Goal: Task Accomplishment & Management: Use online tool/utility

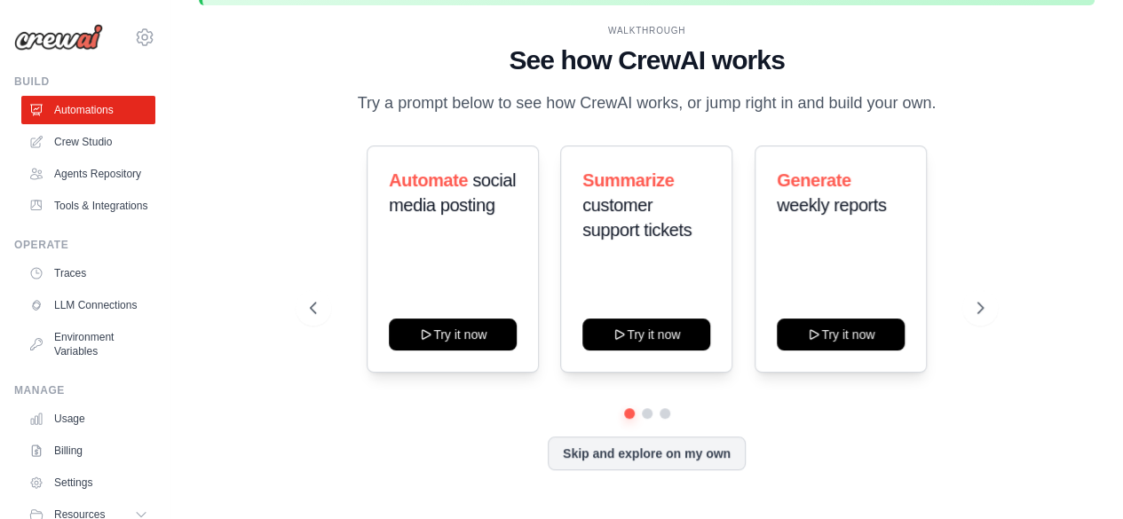
scroll to position [78, 0]
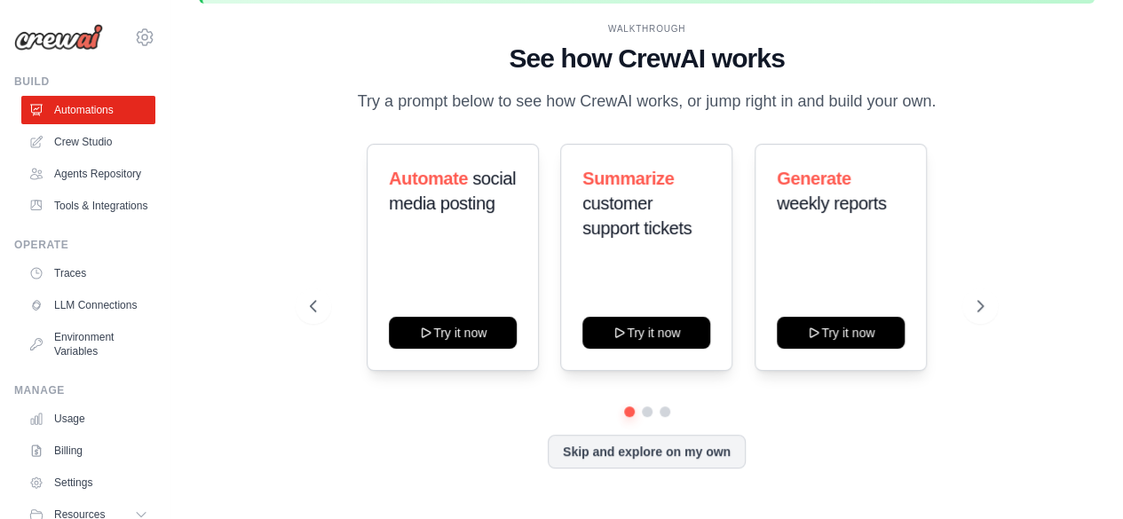
drag, startPoint x: 769, startPoint y: 175, endPoint x: 833, endPoint y: 382, distance: 216.5
click at [833, 382] on div "Automate social media posting Try it now Summarize customer support tickets Try…" at bounding box center [647, 275] width 674 height 263
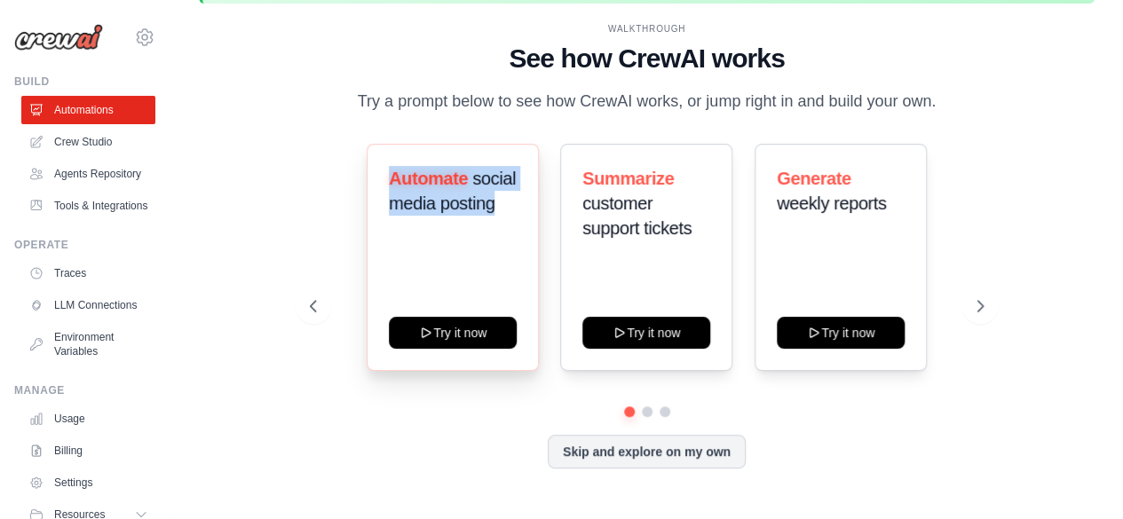
drag, startPoint x: 391, startPoint y: 175, endPoint x: 523, endPoint y: 236, distance: 145.8
click at [523, 236] on div "Automate social media posting Try it now" at bounding box center [453, 257] width 172 height 227
click at [75, 146] on link "Crew Studio" at bounding box center [90, 142] width 134 height 28
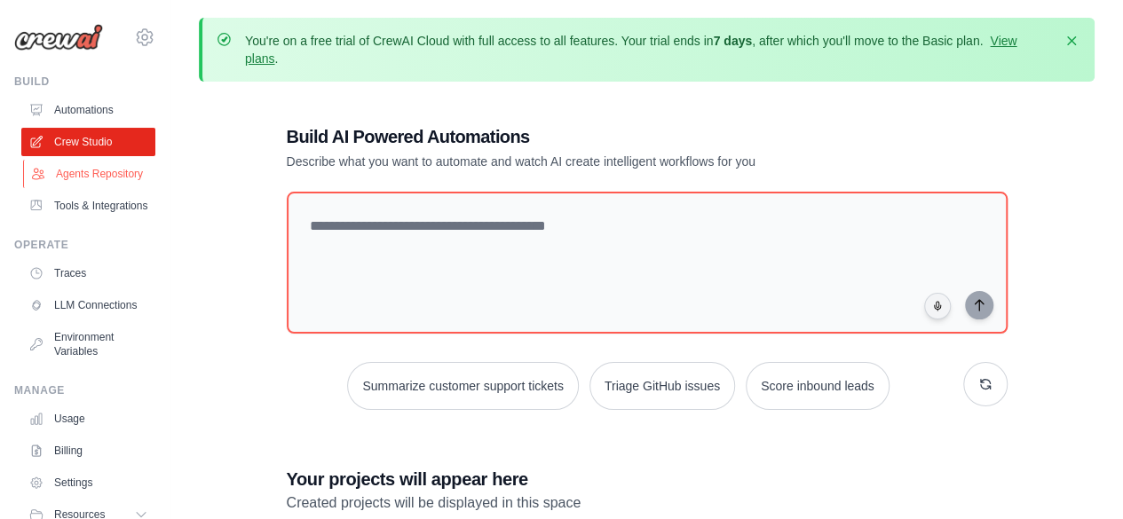
click at [87, 177] on link "Agents Repository" at bounding box center [90, 174] width 134 height 28
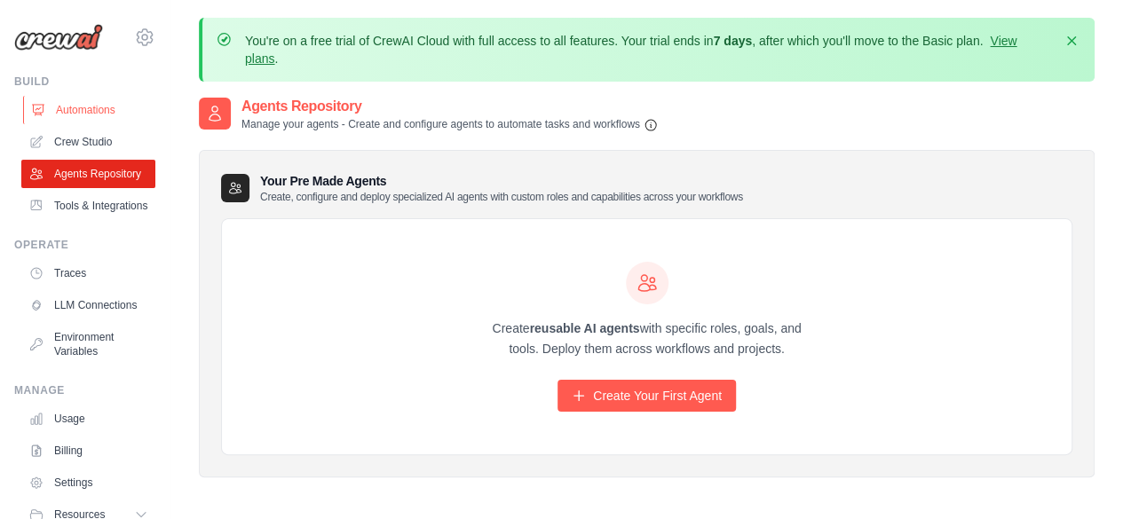
click at [73, 109] on link "Automations" at bounding box center [90, 110] width 134 height 28
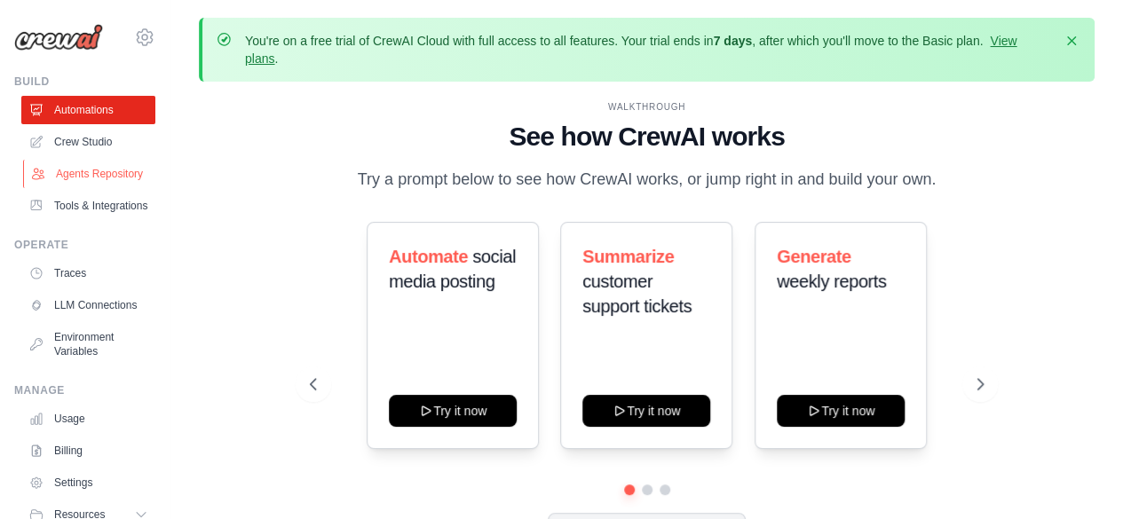
click at [67, 187] on link "Agents Repository" at bounding box center [90, 174] width 134 height 28
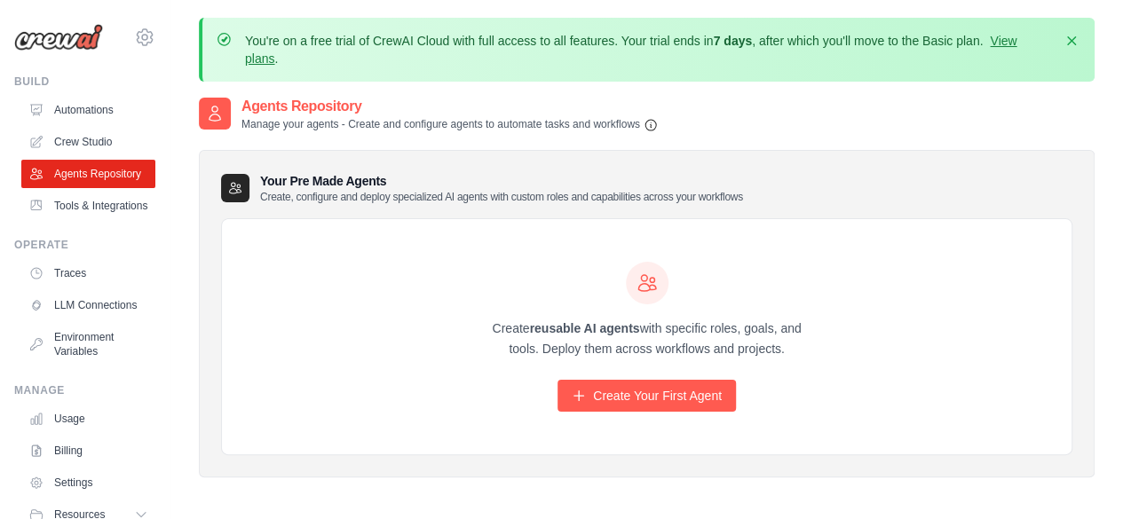
click at [639, 423] on div "Create reusable AI agents with specific roles, goals, and tools. Deploy them ac…" at bounding box center [647, 337] width 850 height 236
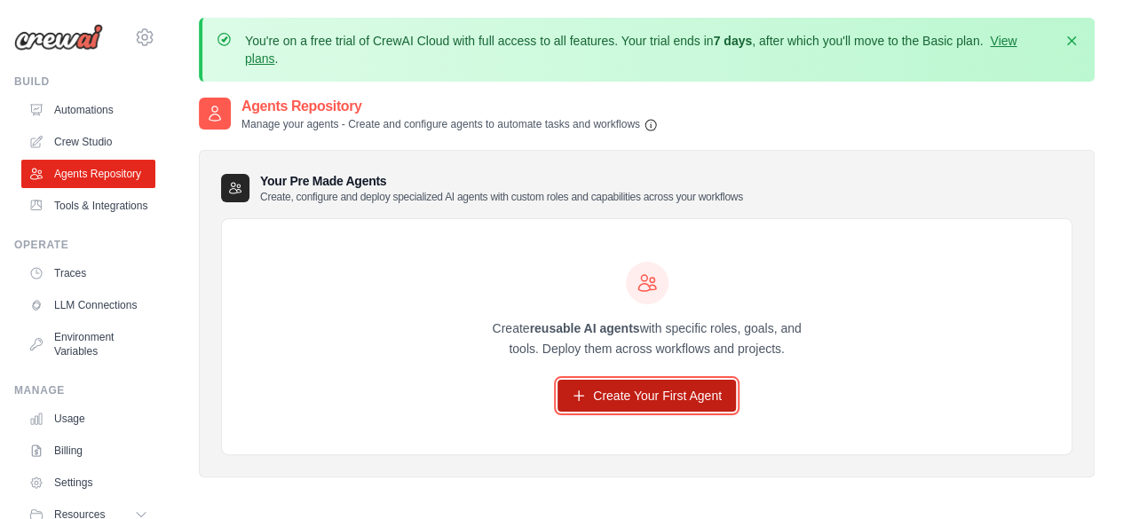
click at [629, 406] on link "Create Your First Agent" at bounding box center [646, 396] width 178 height 32
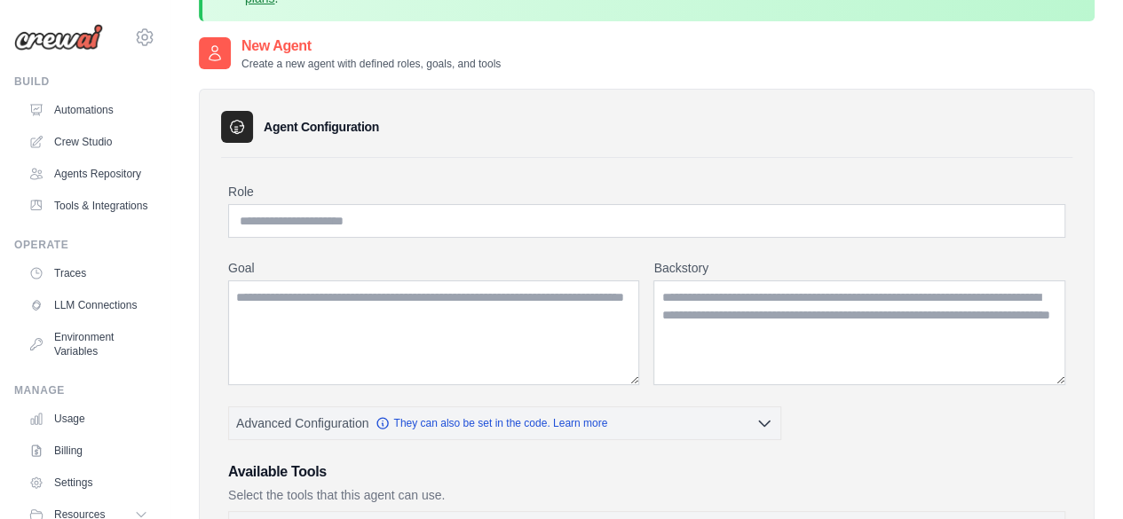
scroll to position [62, 0]
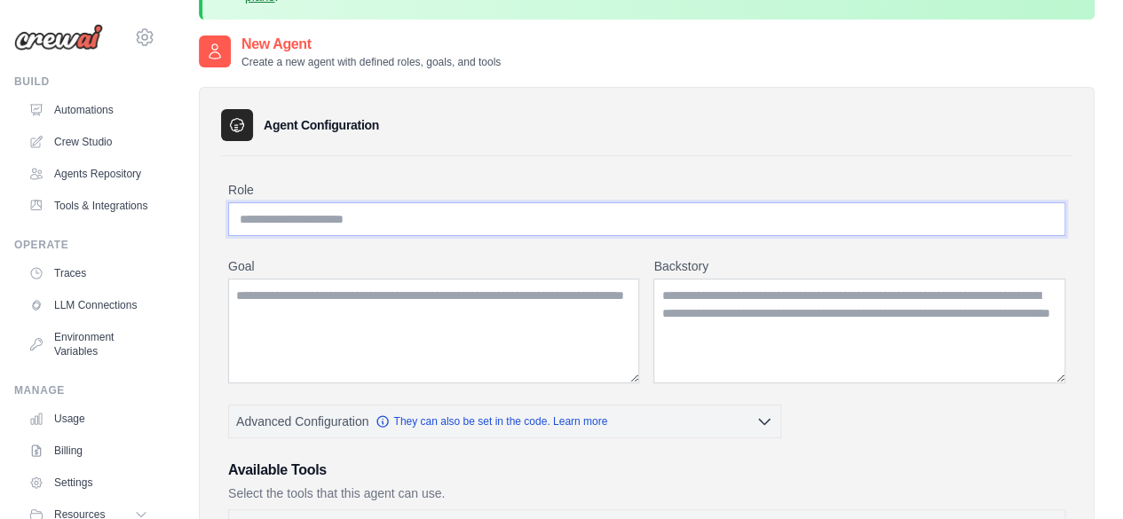
click at [577, 230] on input "Role" at bounding box center [646, 219] width 837 height 34
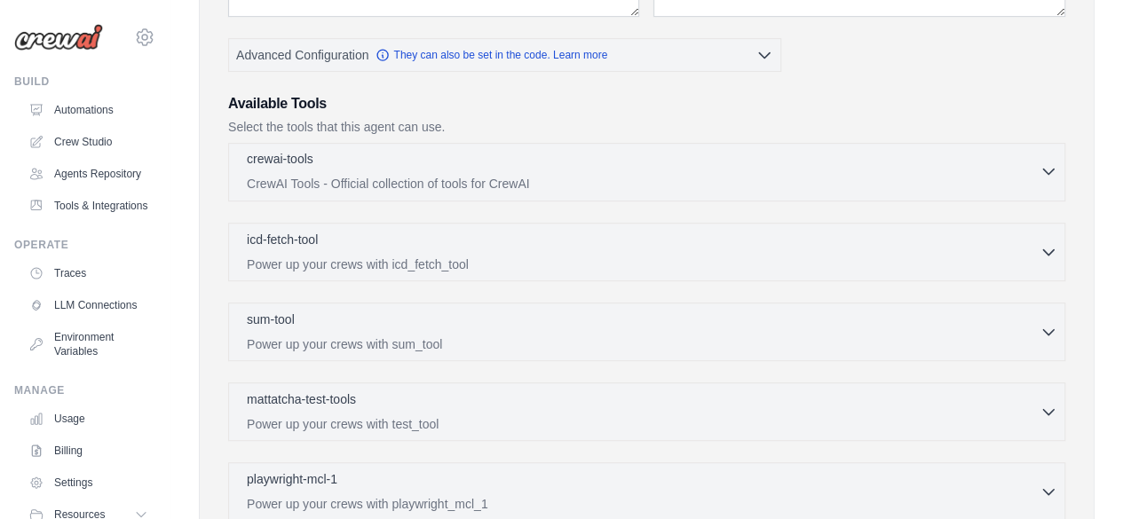
scroll to position [719, 0]
